Goal: Information Seeking & Learning: Learn about a topic

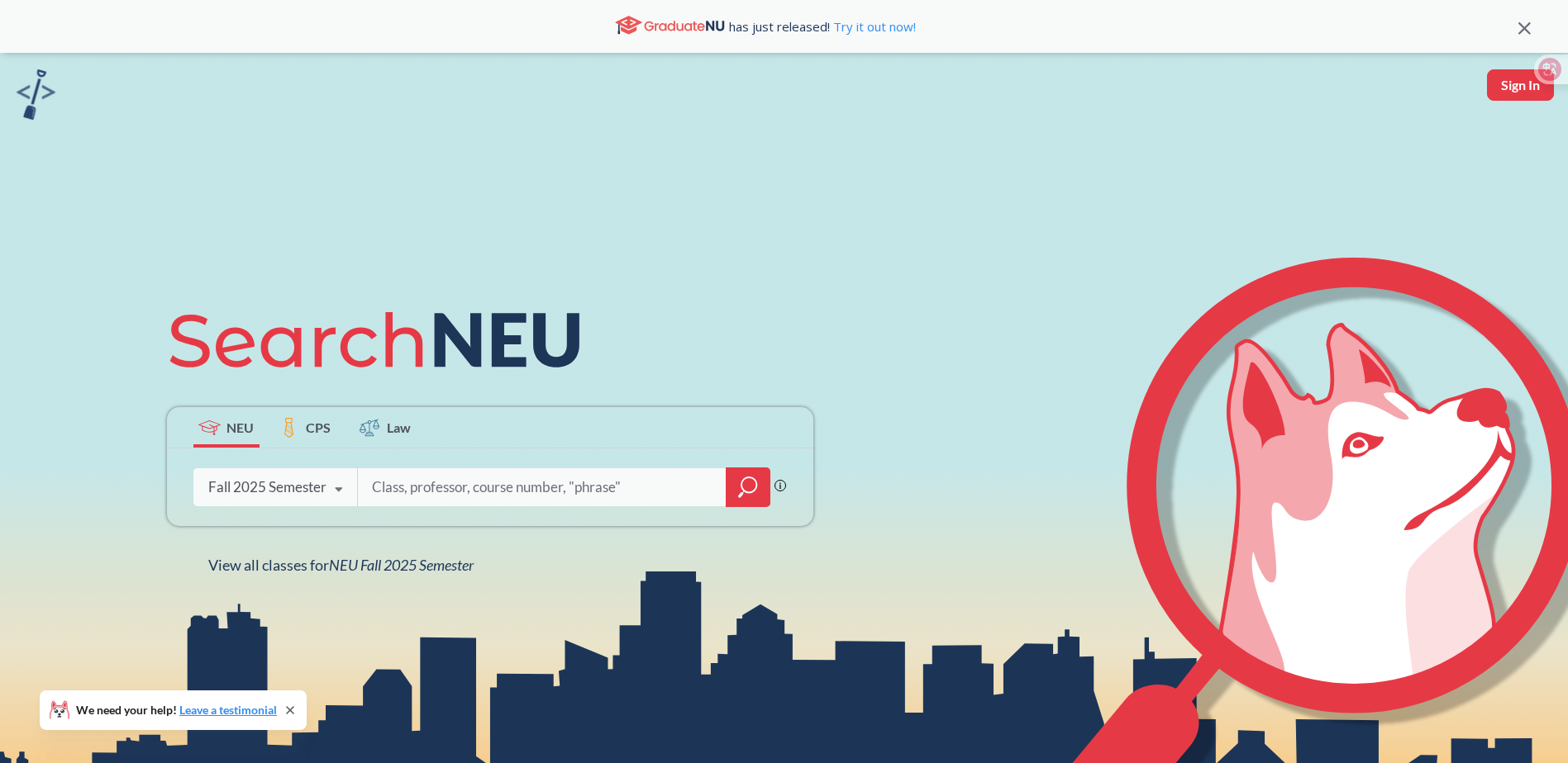
click at [756, 486] on icon "magnifying glass" at bounding box center [748, 485] width 15 height 15
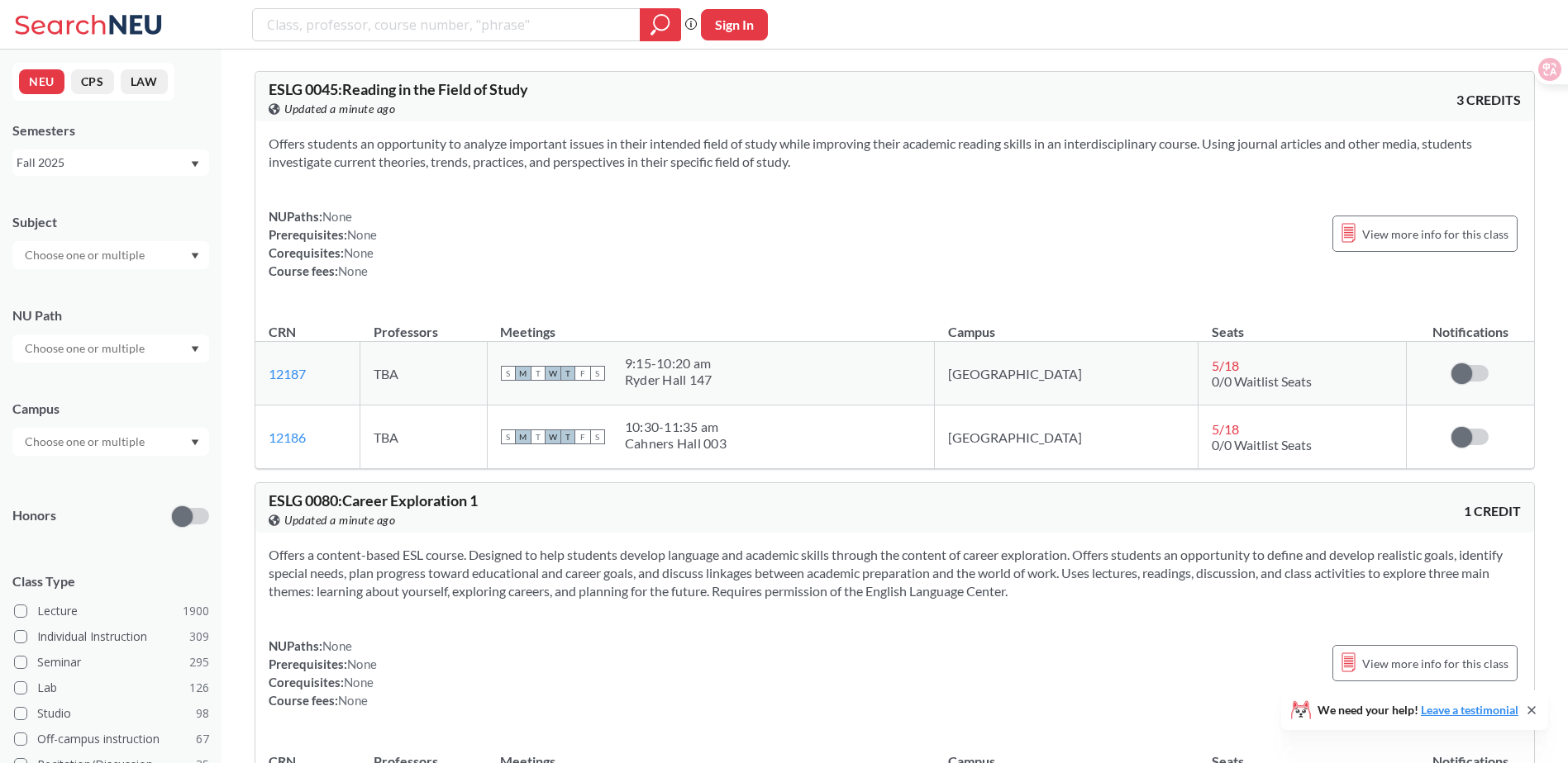
scroll to position [1652, 0]
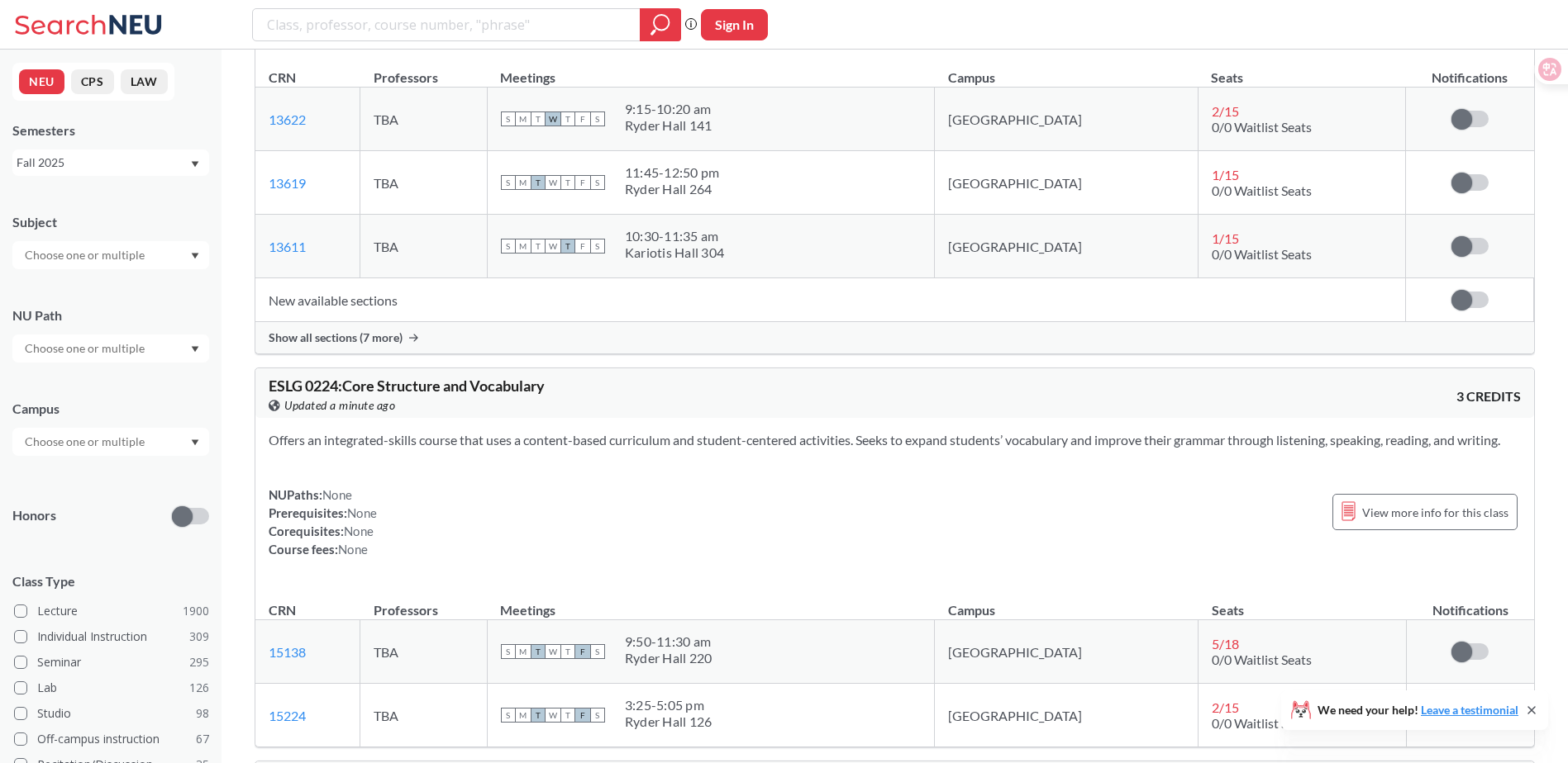
click at [606, 399] on div "View this course on Banner. Updated a minute ago" at bounding box center [582, 406] width 626 height 18
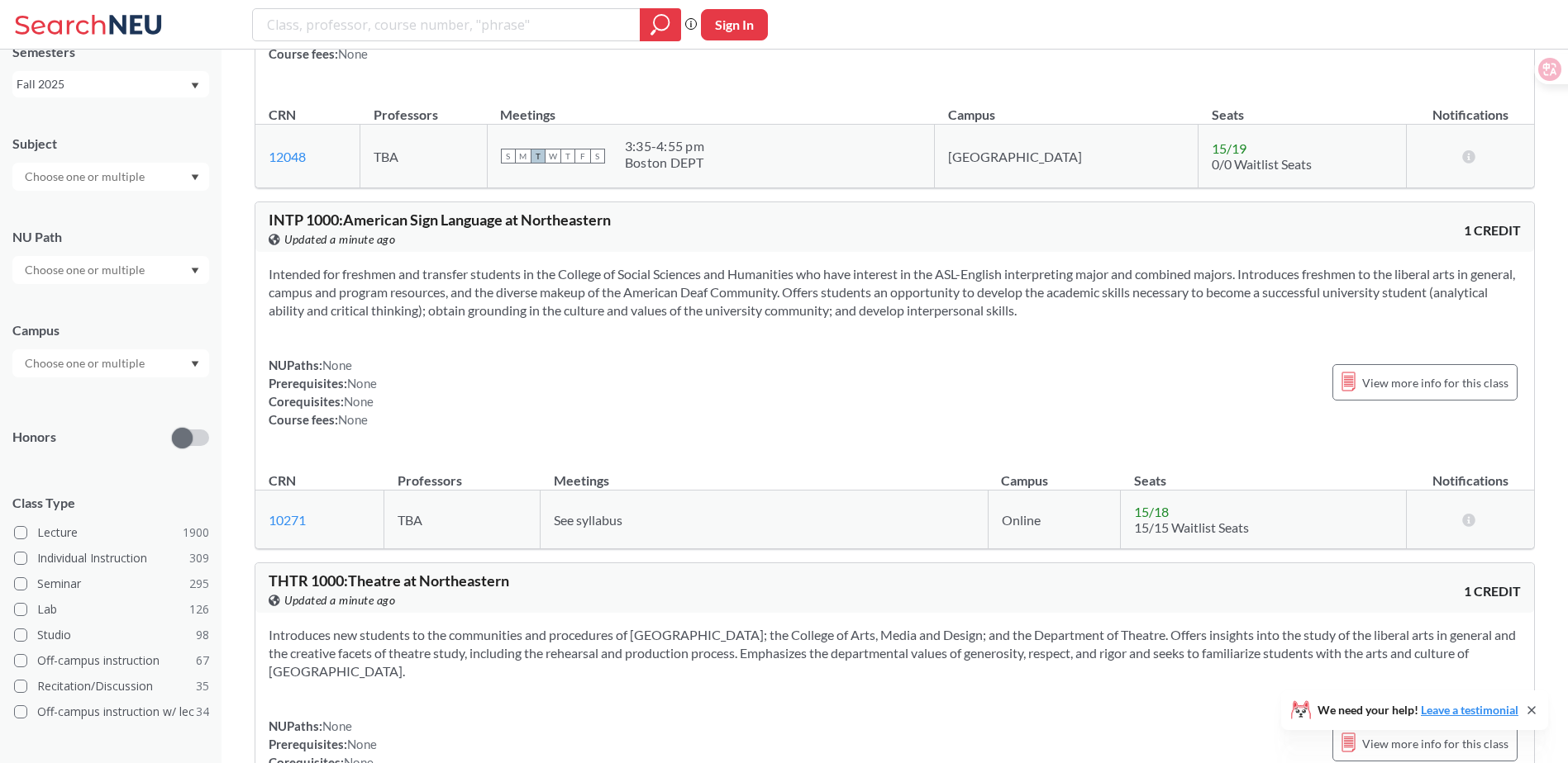
scroll to position [0, 0]
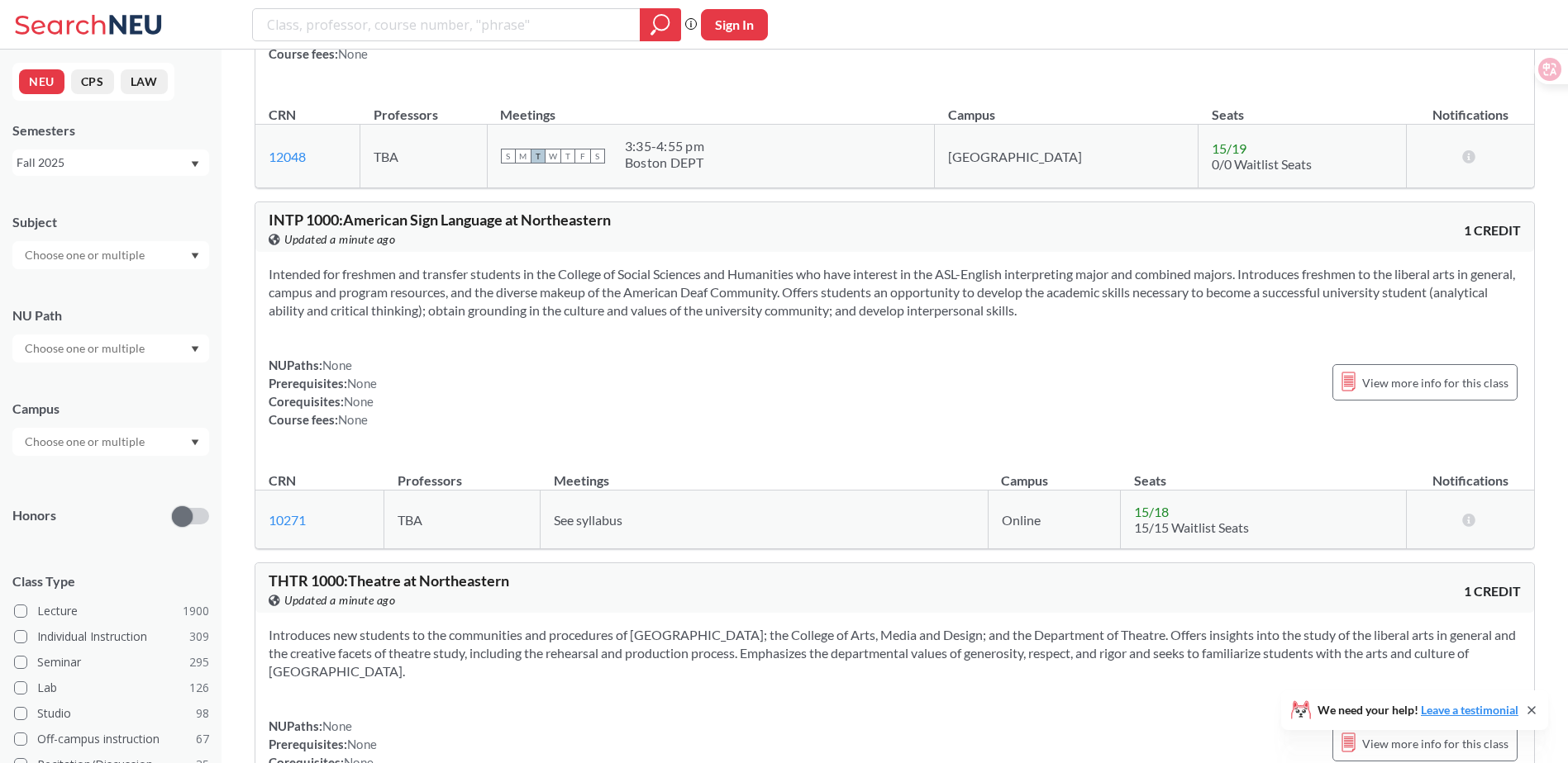
click at [123, 438] on input "text" at bounding box center [86, 442] width 139 height 20
click at [41, 501] on span "( 27 )" at bounding box center [32, 508] width 20 height 14
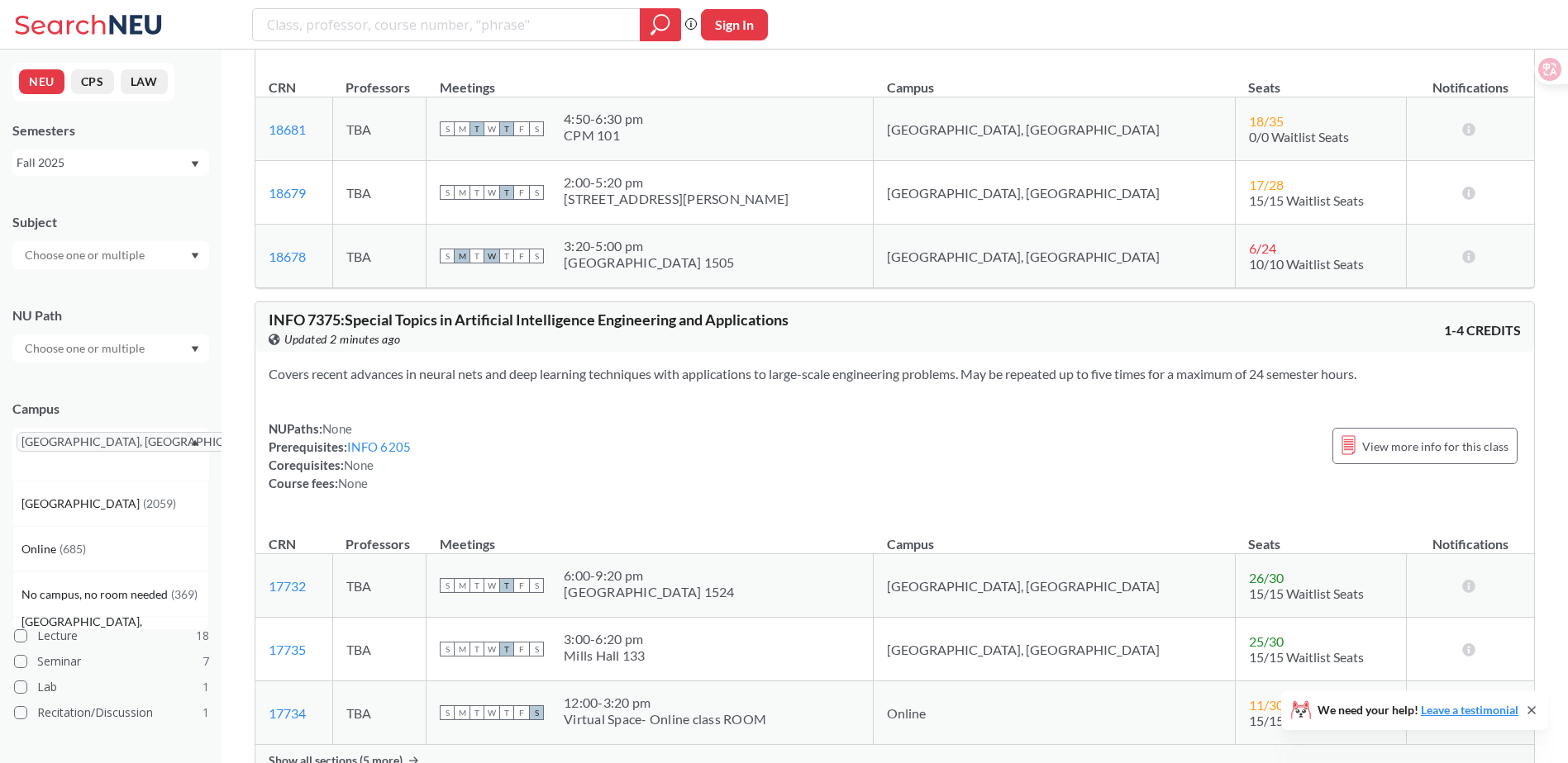
scroll to position [13879, 0]
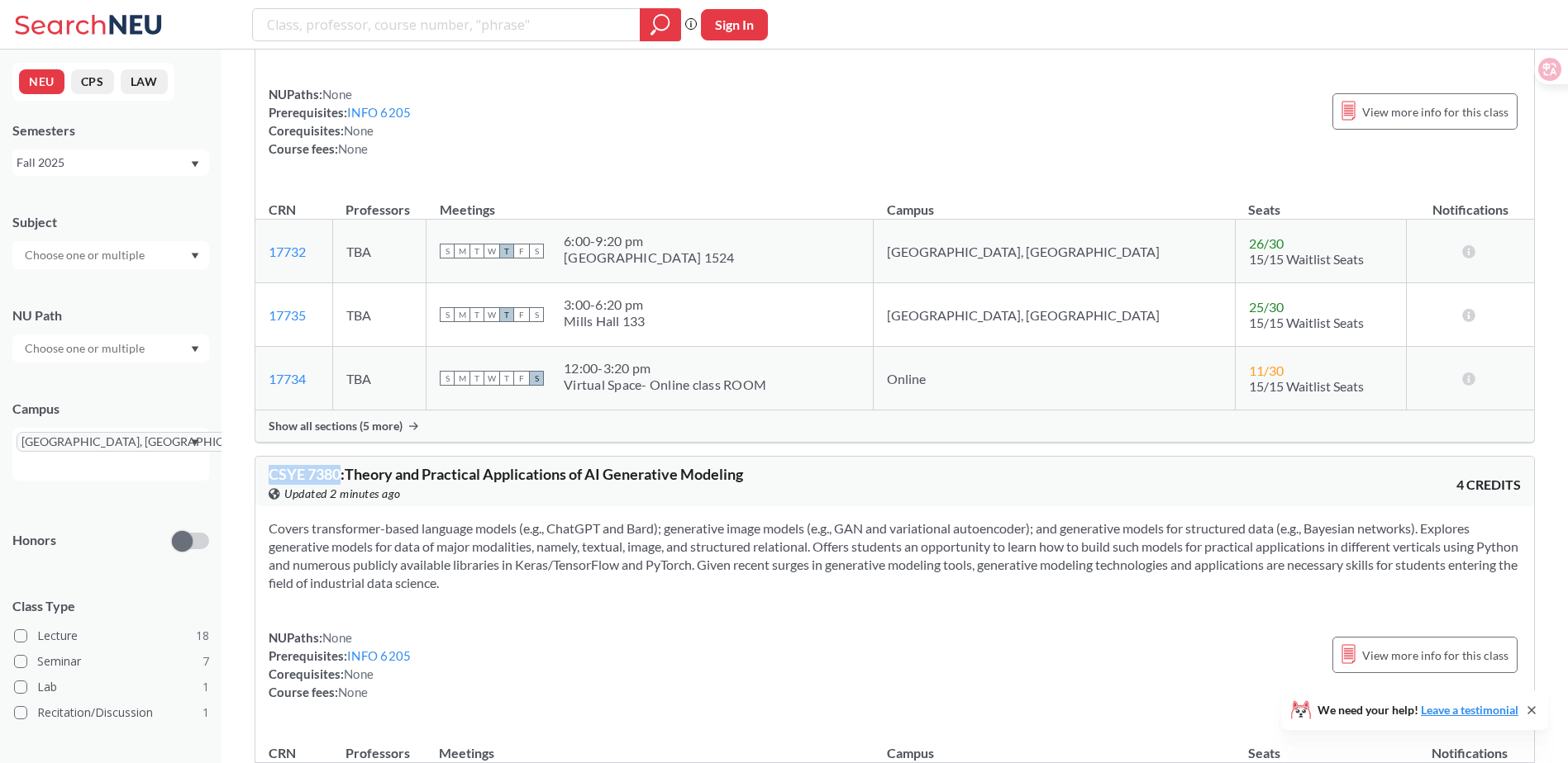
drag, startPoint x: 268, startPoint y: 496, endPoint x: 343, endPoint y: 493, distance: 75.1
click at [343, 493] on div "CSYE 7380 : Theory and Practical Applications of AI Generative Modeling View th…" at bounding box center [895, 482] width 1279 height 49
copy span "CSYE 7380"
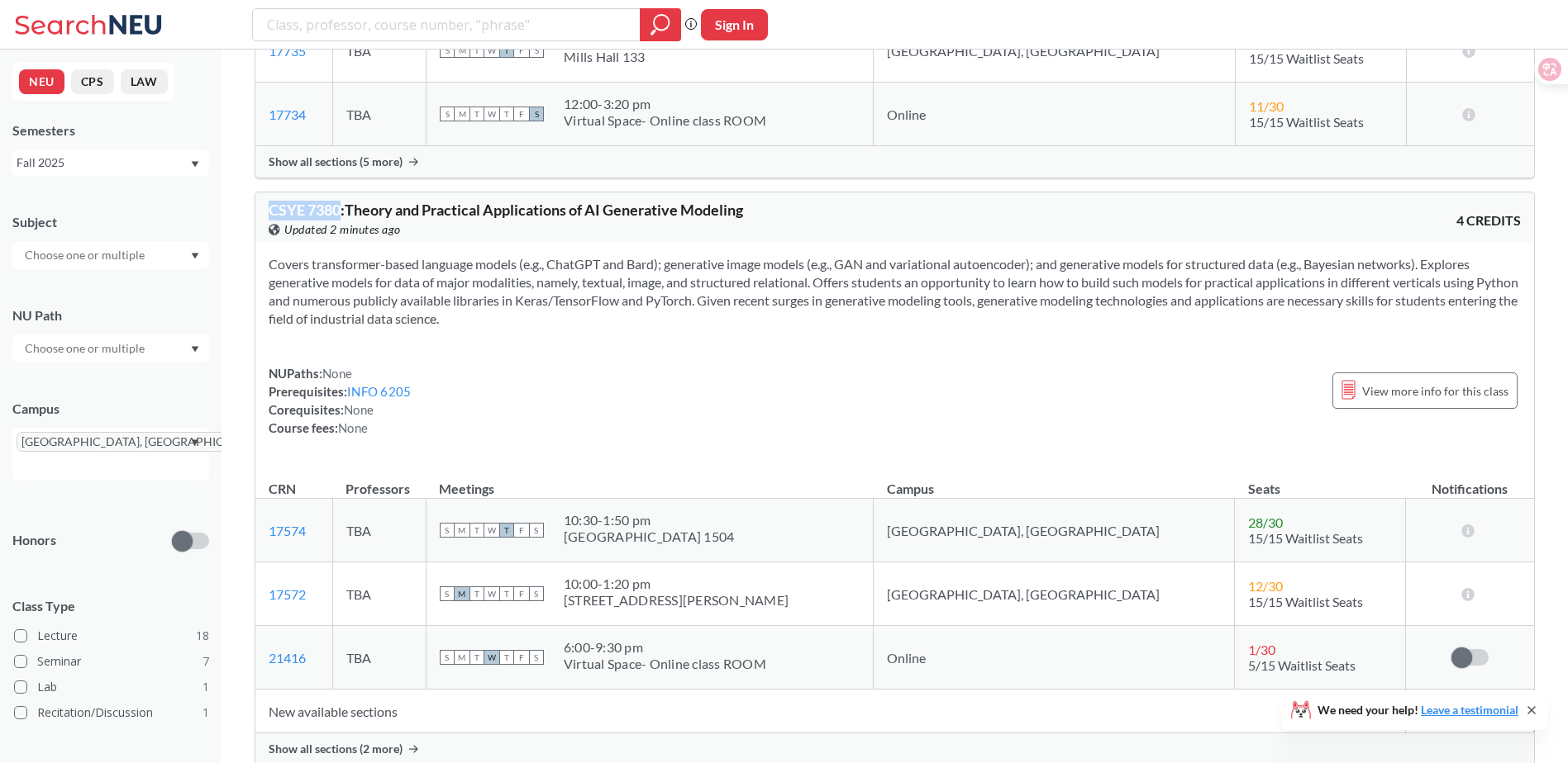
scroll to position [14155, 0]
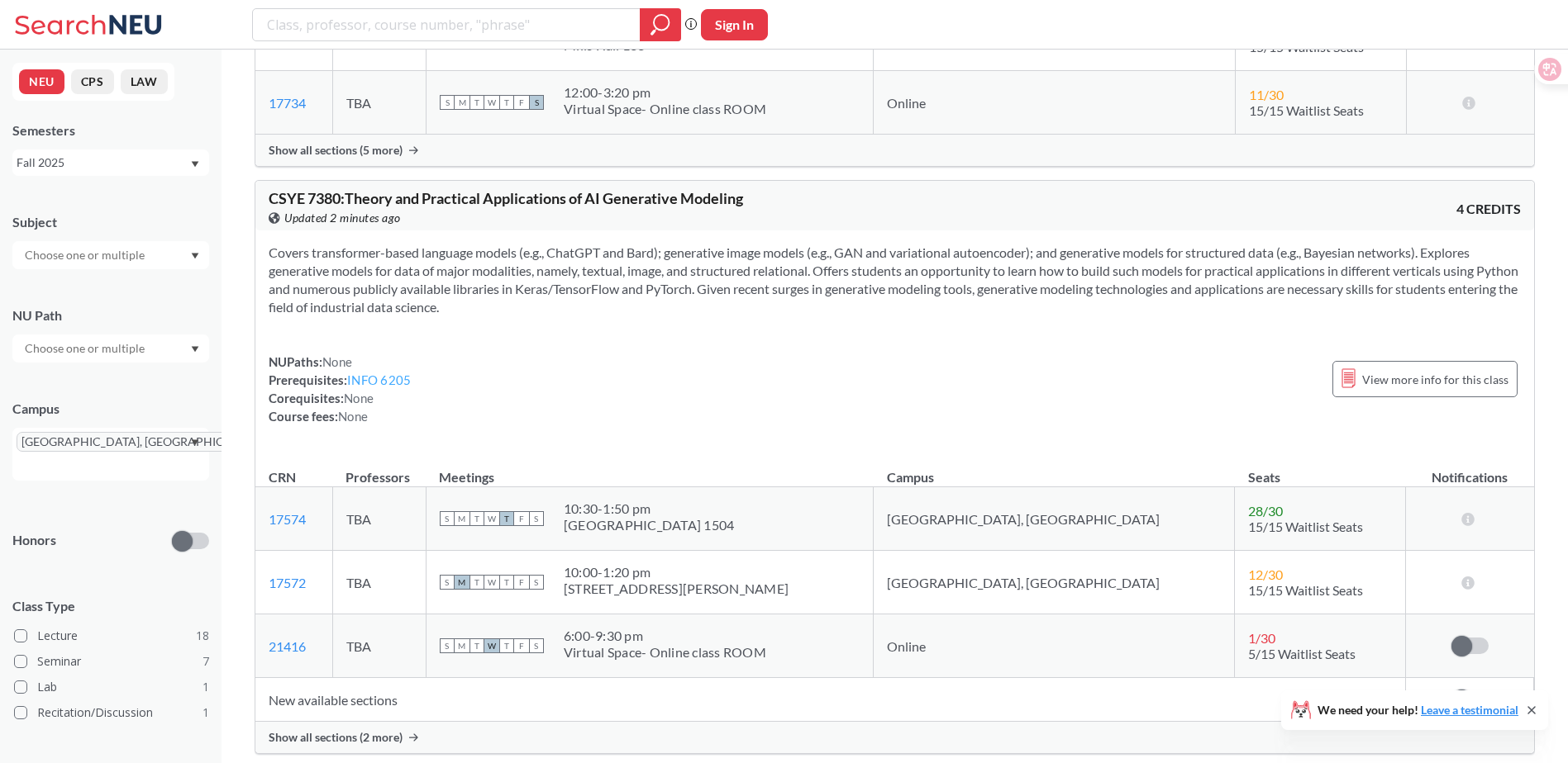
click at [403, 388] on link "INFO 6205" at bounding box center [379, 380] width 63 height 15
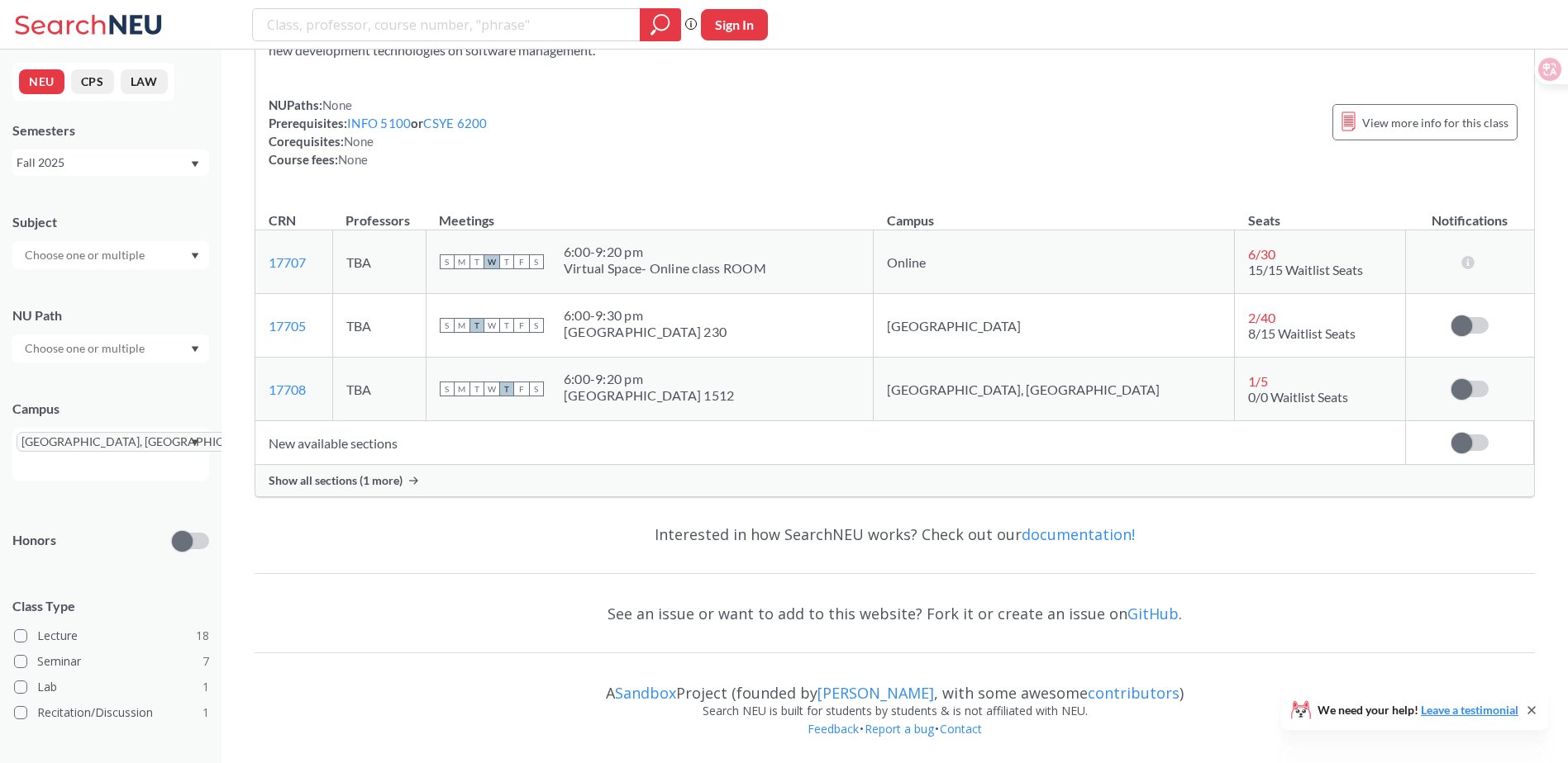
scroll to position [14155, 0]
